Goal: Information Seeking & Learning: Compare options

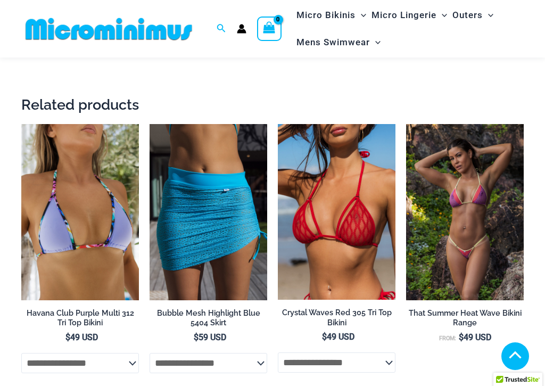
scroll to position [1794, 0]
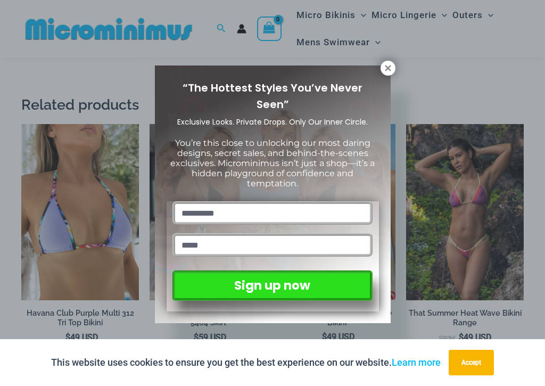
click at [391, 70] on icon at bounding box center [388, 68] width 10 height 10
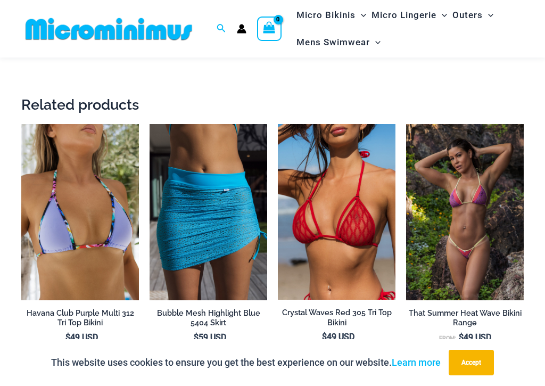
click at [278, 124] on img at bounding box center [278, 124] width 0 height 0
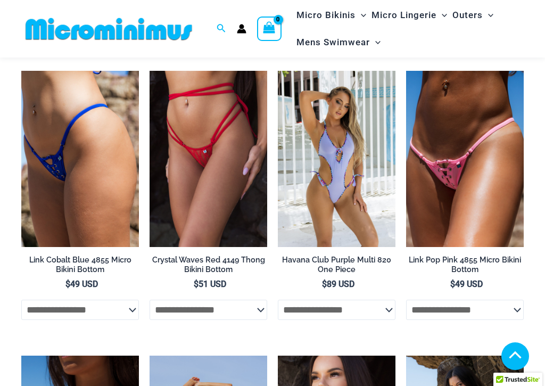
scroll to position [2139, 0]
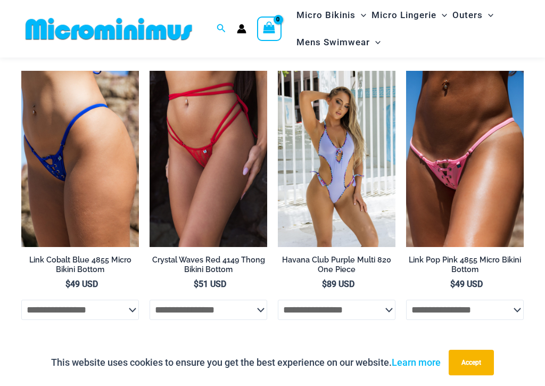
click at [406, 71] on img at bounding box center [406, 71] width 0 height 0
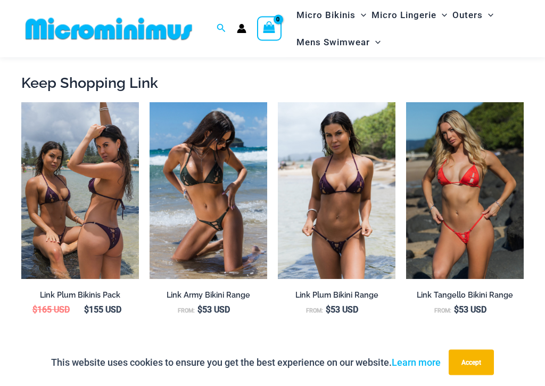
scroll to position [973, 0]
click at [406, 102] on img at bounding box center [406, 102] width 0 height 0
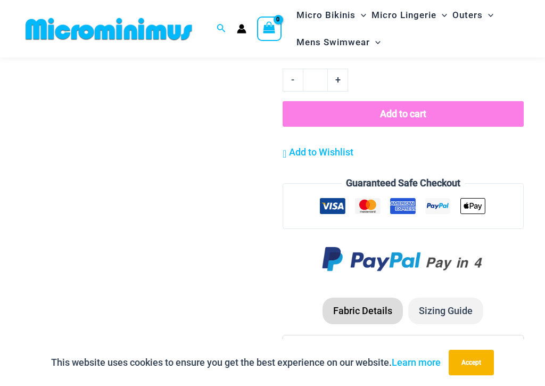
scroll to position [1339, 0]
